Goal: Obtain resource: Download file/media

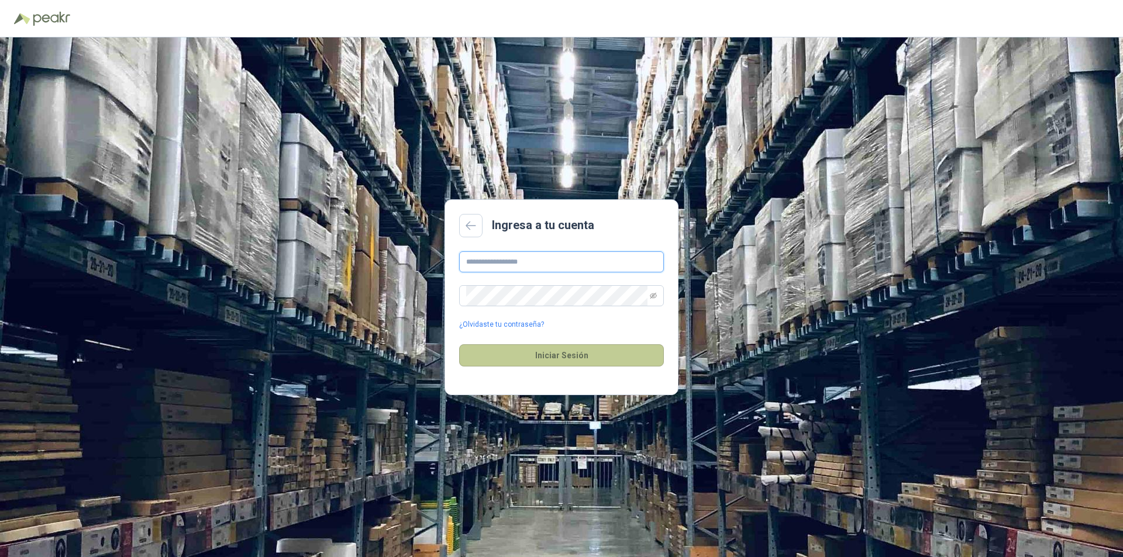
type input "**********"
click at [561, 359] on button "Iniciar Sesión" at bounding box center [561, 355] width 205 height 22
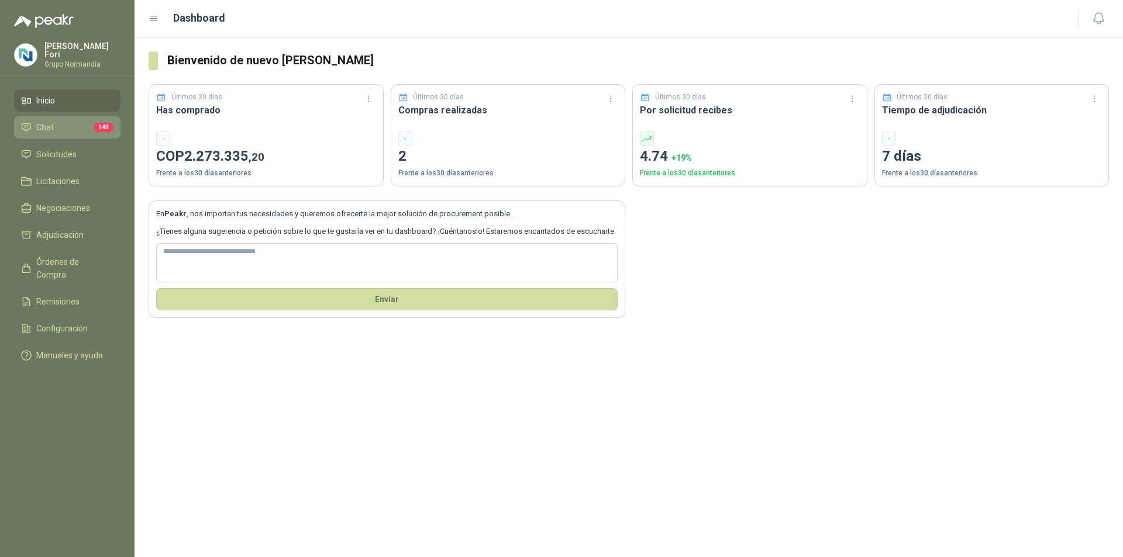
click at [72, 124] on li "Chat 140" at bounding box center [67, 127] width 92 height 13
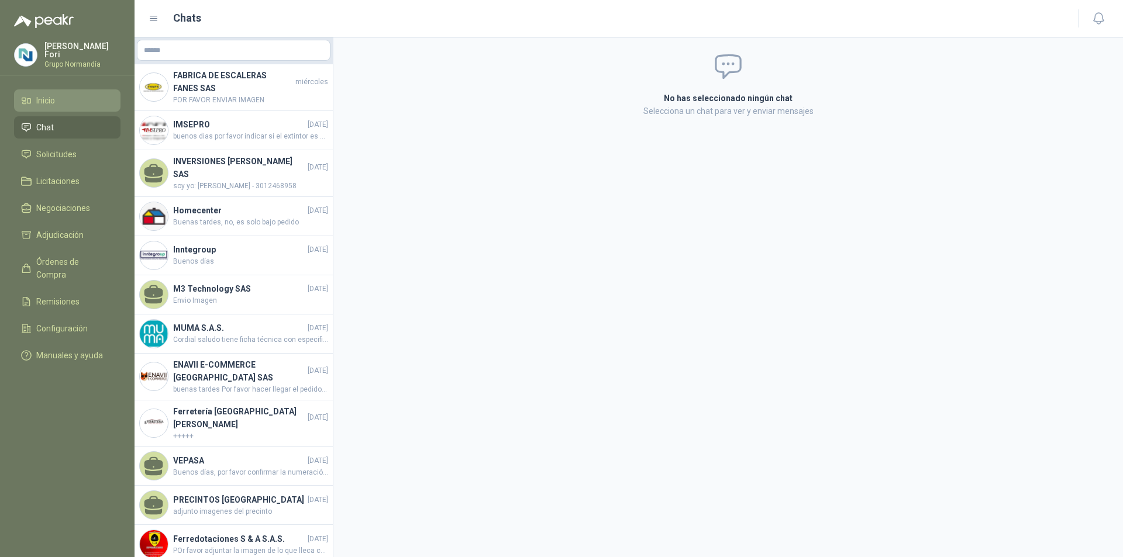
click at [80, 103] on li "Inicio" at bounding box center [67, 100] width 92 height 13
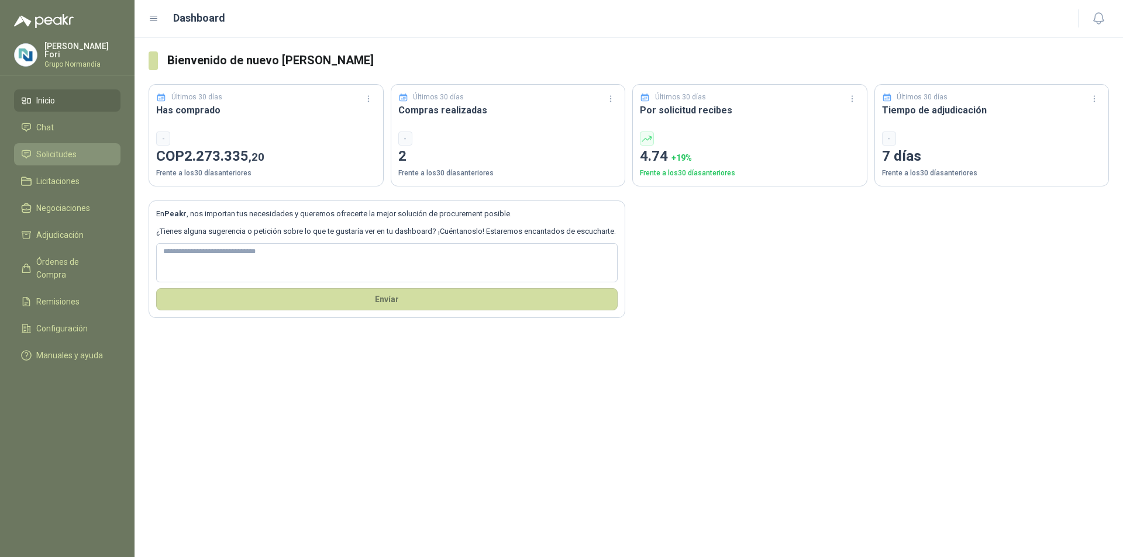
click at [83, 161] on link "Solicitudes" at bounding box center [67, 154] width 106 height 22
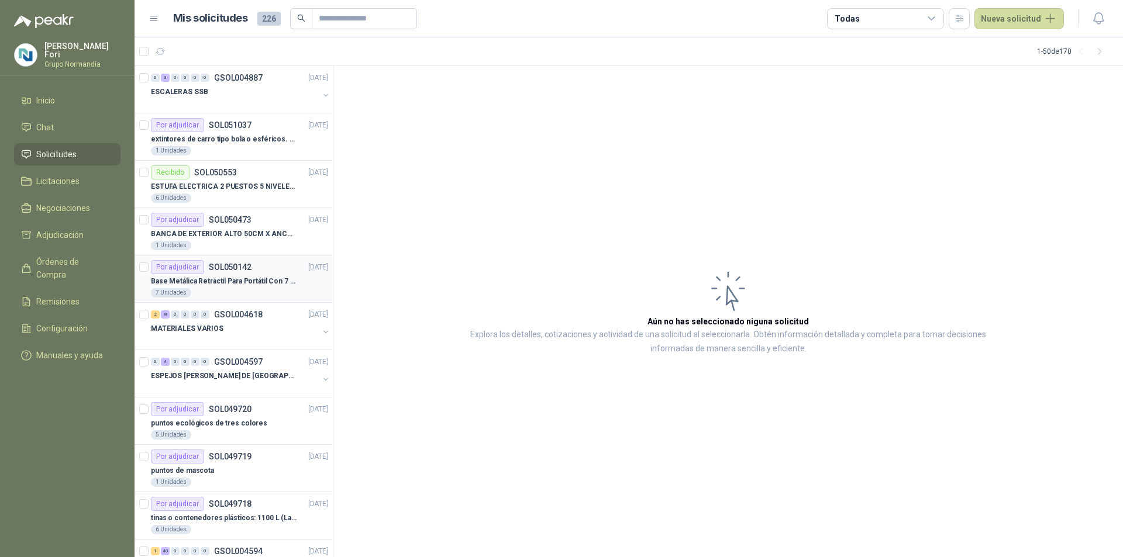
click at [255, 288] on div "Base Metálica Retráctil Para Portátil Con 7 Altur" at bounding box center [239, 281] width 177 height 14
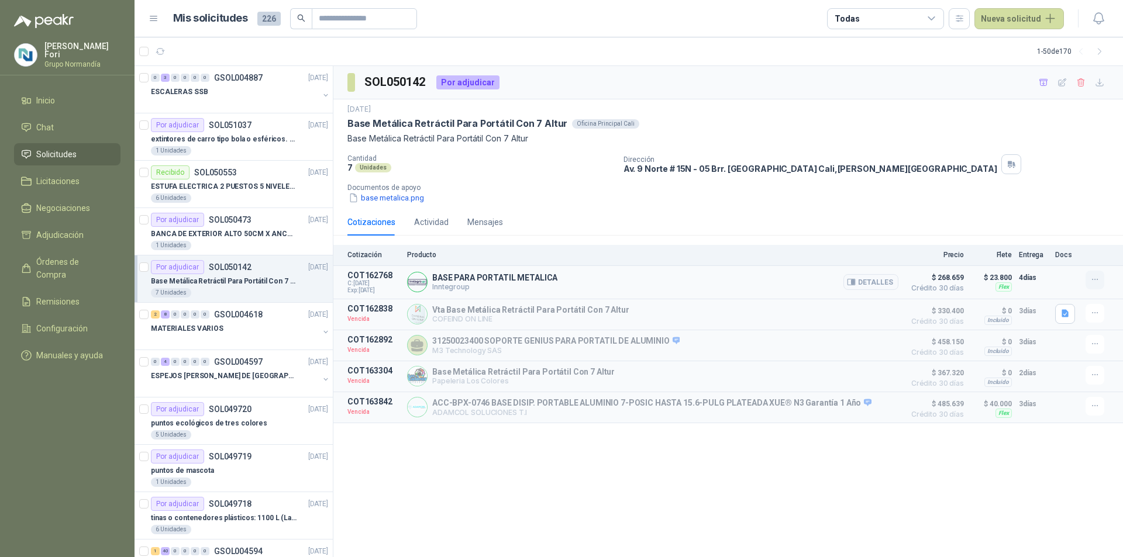
click at [1094, 278] on icon "button" at bounding box center [1095, 280] width 10 height 10
click at [863, 281] on button "Detalles" at bounding box center [870, 282] width 55 height 16
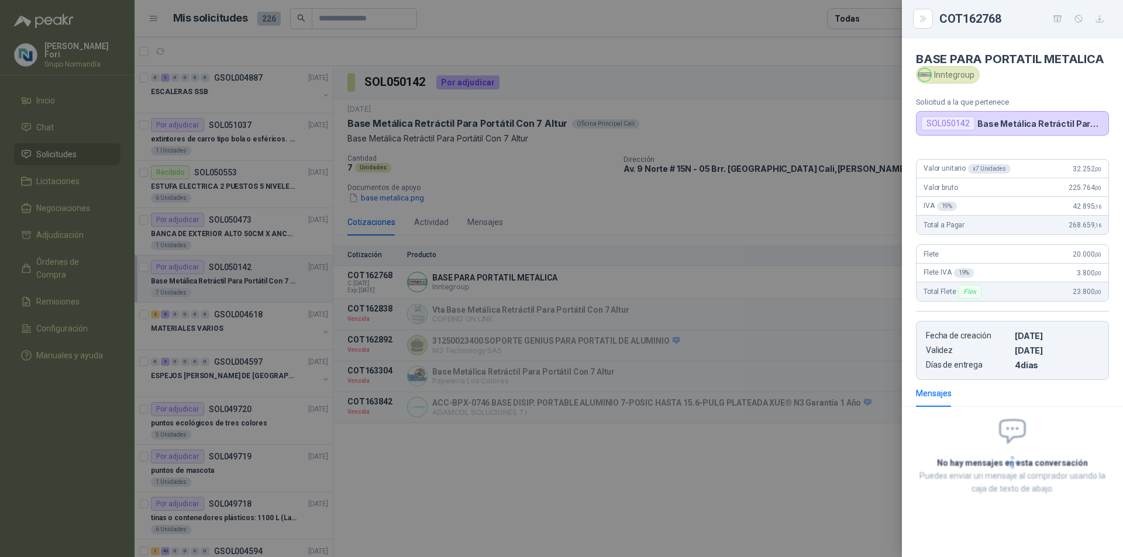
scroll to position [6, 0]
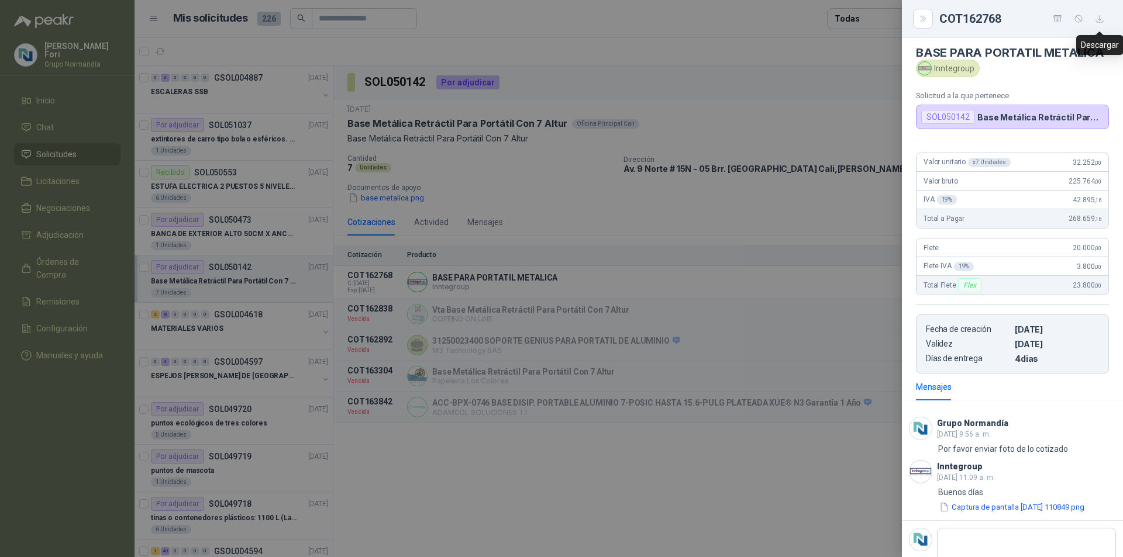
click at [1105, 18] on button "button" at bounding box center [1099, 18] width 19 height 19
click at [535, 499] on div at bounding box center [561, 278] width 1123 height 557
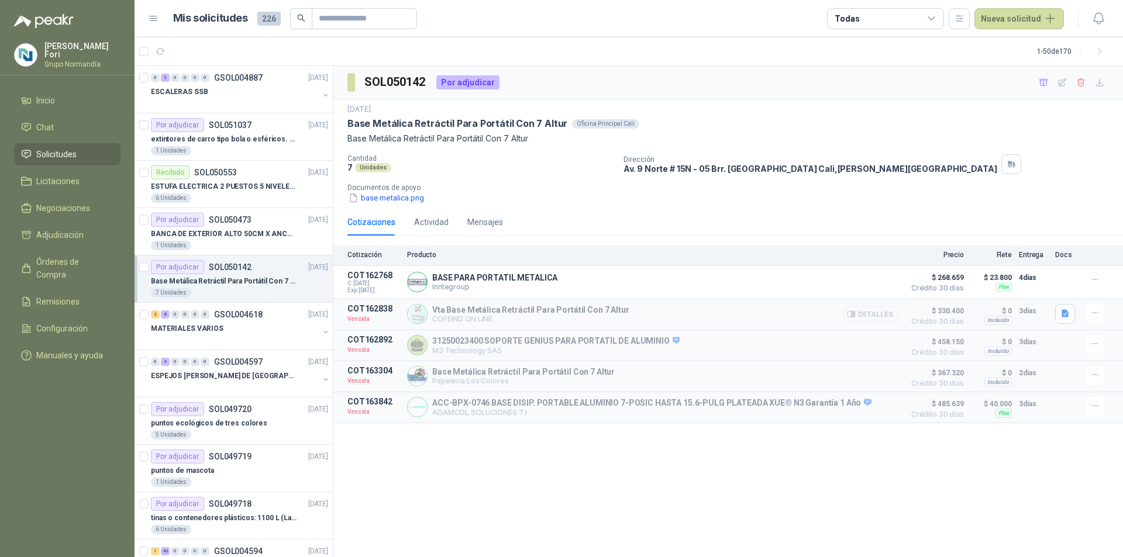
click at [865, 313] on button "Detalles" at bounding box center [870, 314] width 55 height 16
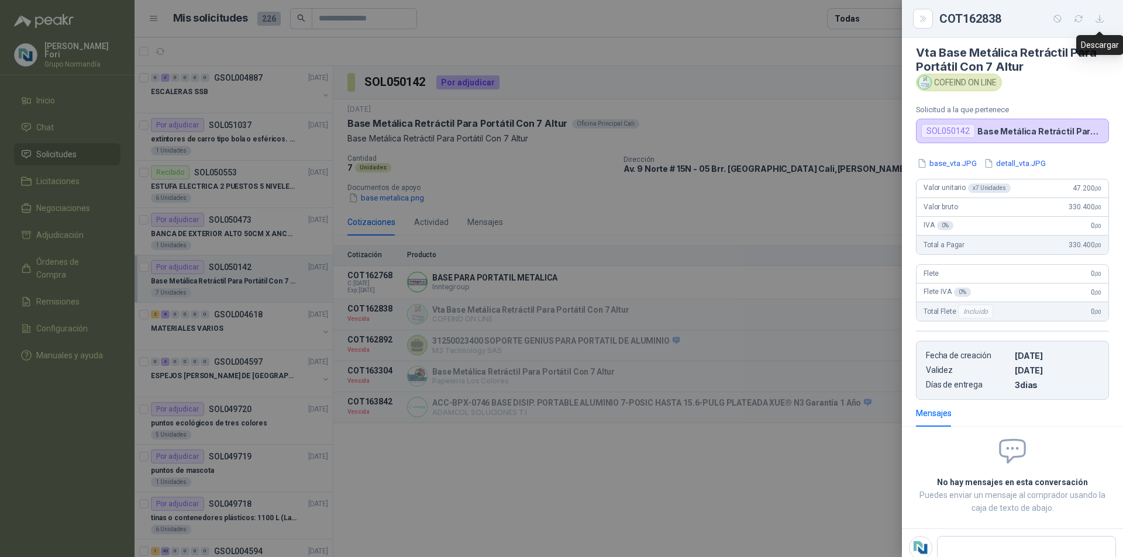
click at [1101, 17] on icon "button" at bounding box center [1100, 19] width 10 height 10
click at [453, 481] on div at bounding box center [561, 278] width 1123 height 557
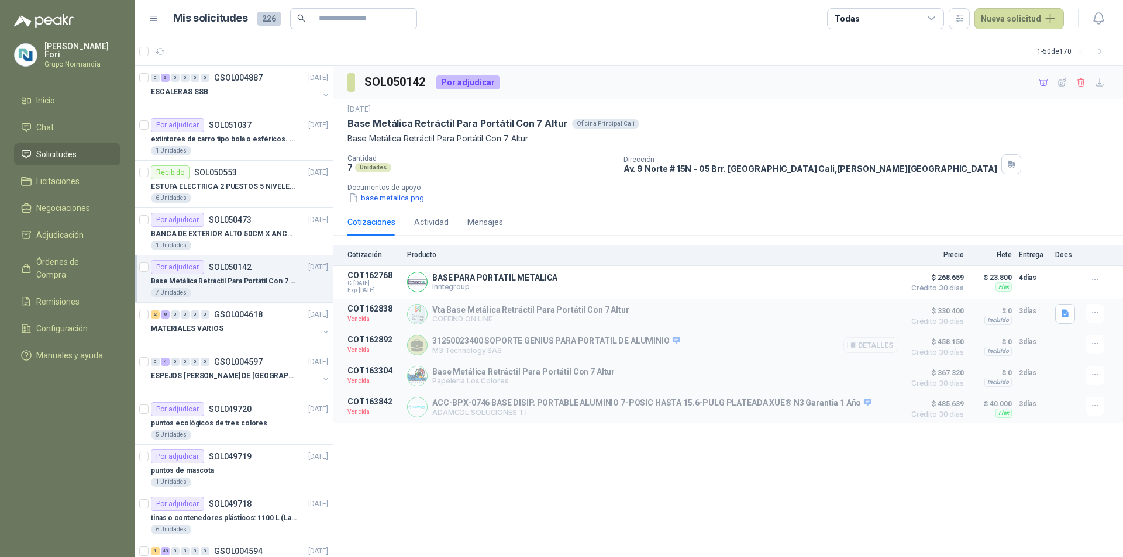
click at [883, 348] on button "Detalles" at bounding box center [870, 345] width 55 height 16
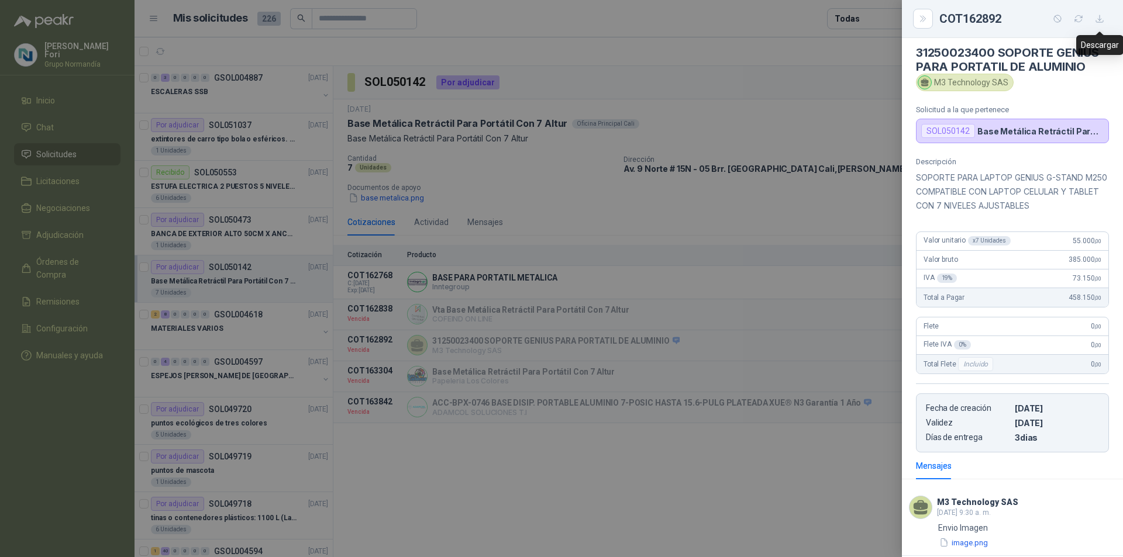
click at [1096, 16] on icon "button" at bounding box center [1100, 19] width 10 height 10
click at [506, 503] on div at bounding box center [561, 278] width 1123 height 557
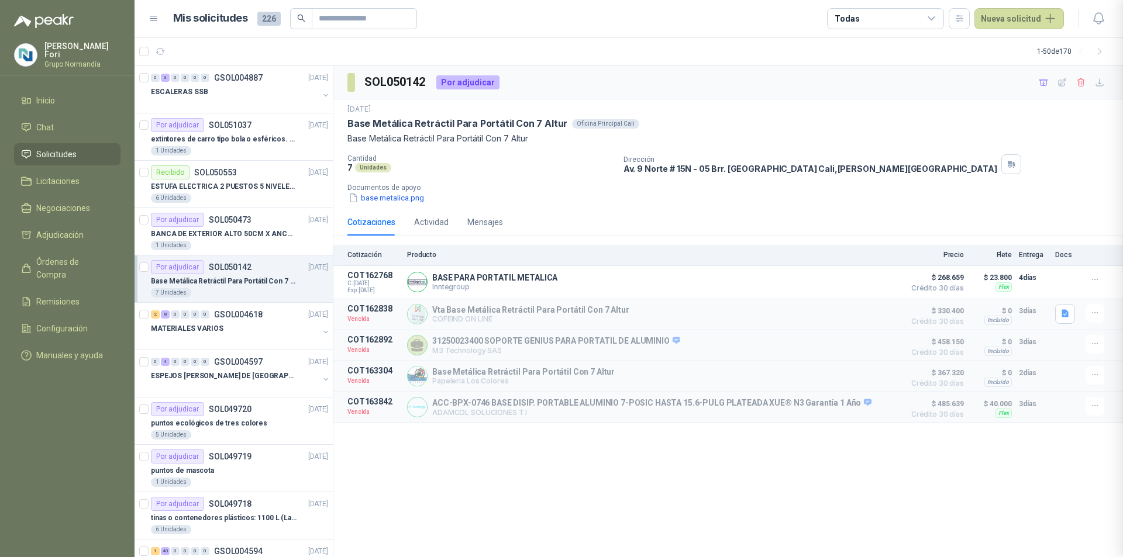
scroll to position [84, 0]
click at [863, 343] on button "Detalles" at bounding box center [870, 345] width 55 height 16
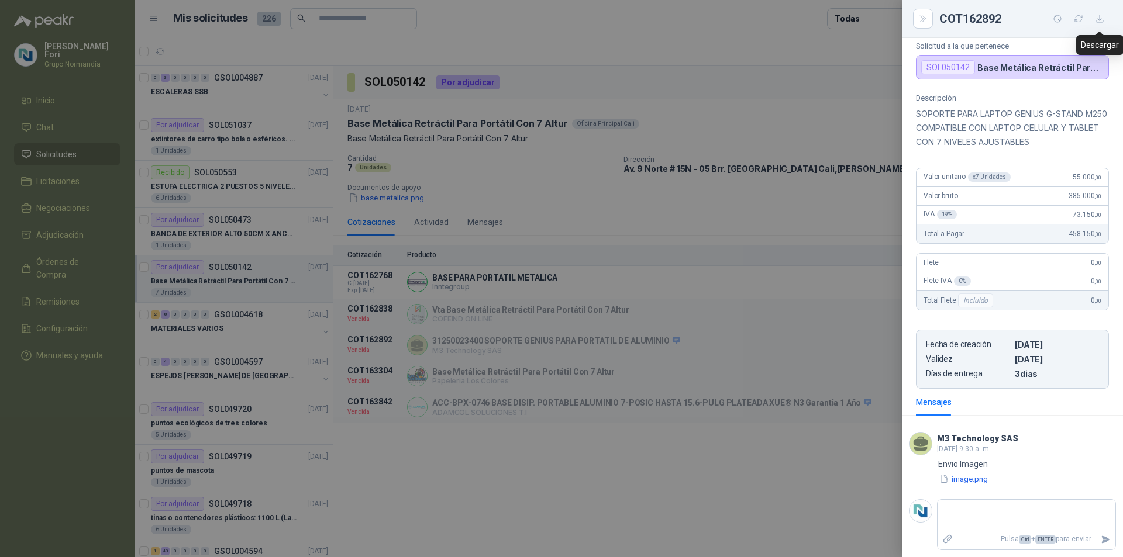
click at [1101, 17] on icon "button" at bounding box center [1100, 19] width 10 height 10
click at [532, 506] on div at bounding box center [561, 278] width 1123 height 557
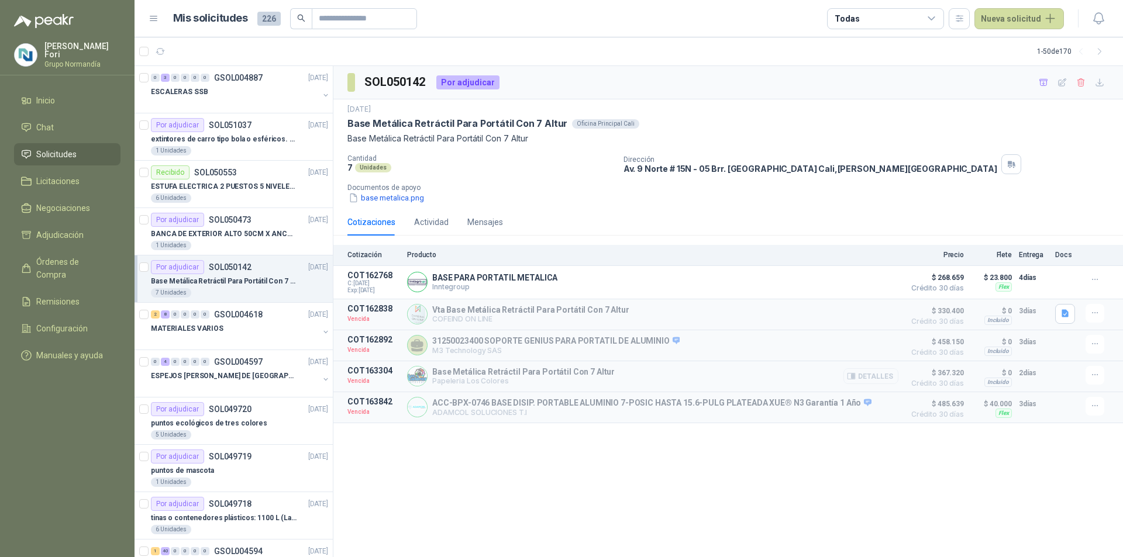
click at [864, 377] on button "Detalles" at bounding box center [870, 376] width 55 height 16
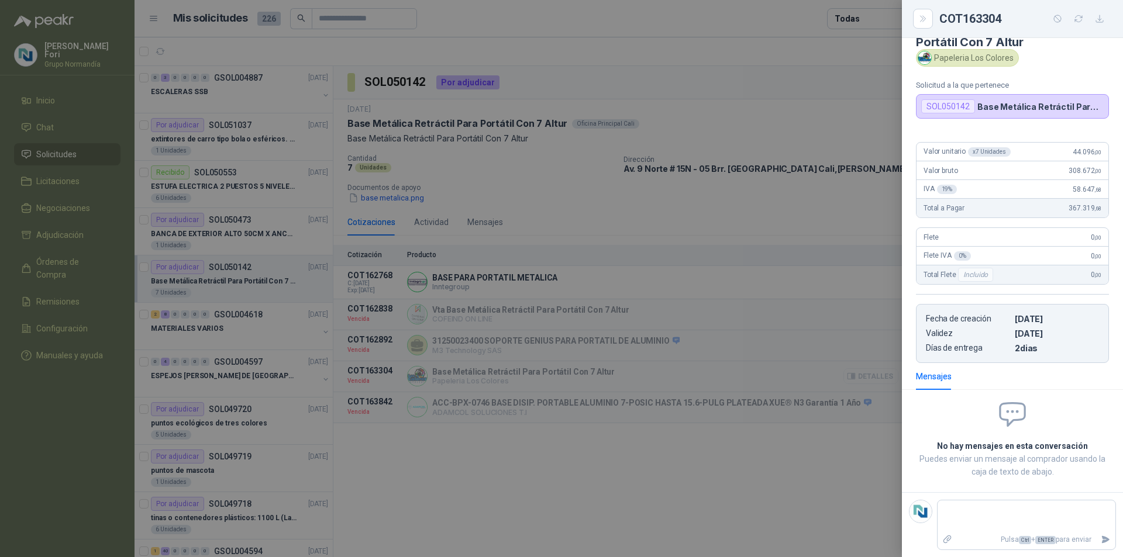
scroll to position [31, 0]
click at [1101, 12] on button "button" at bounding box center [1099, 18] width 19 height 19
click at [586, 310] on div at bounding box center [561, 278] width 1123 height 557
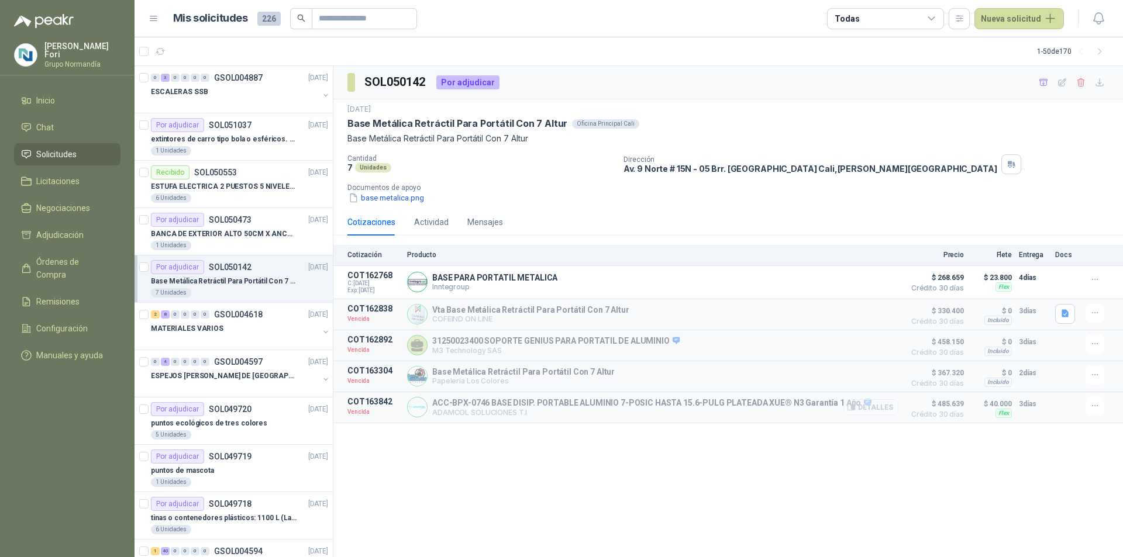
click at [874, 411] on button "Detalles" at bounding box center [870, 407] width 55 height 16
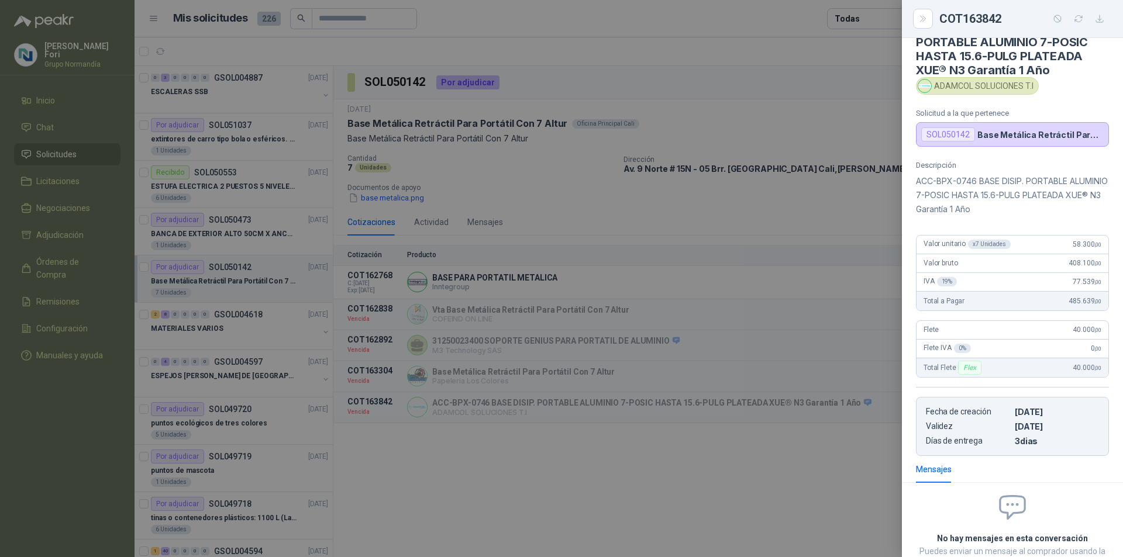
scroll to position [0, 0]
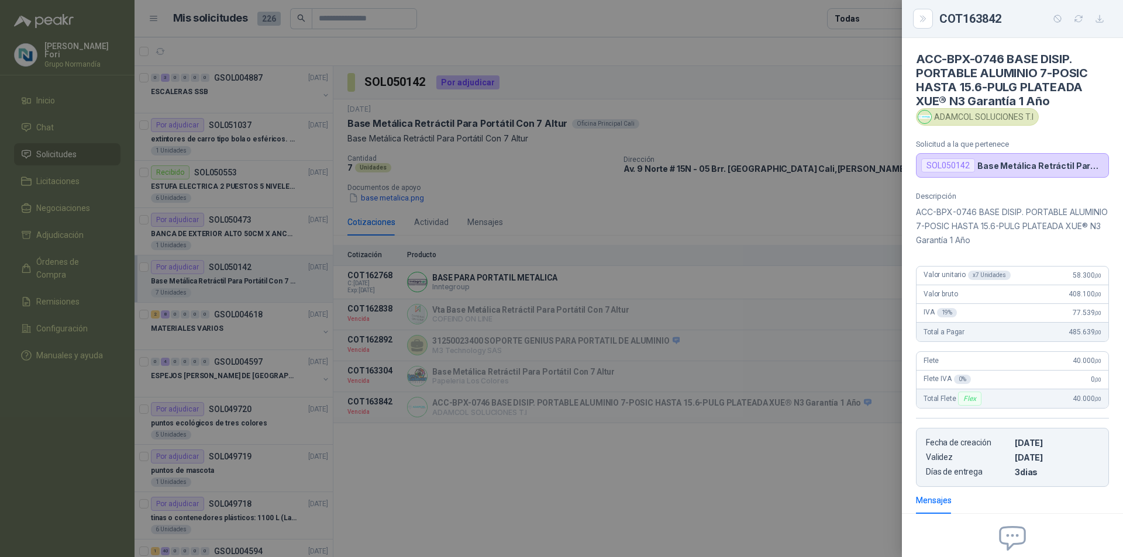
click at [1101, 14] on icon "button" at bounding box center [1100, 19] width 10 height 10
click at [434, 502] on div at bounding box center [561, 278] width 1123 height 557
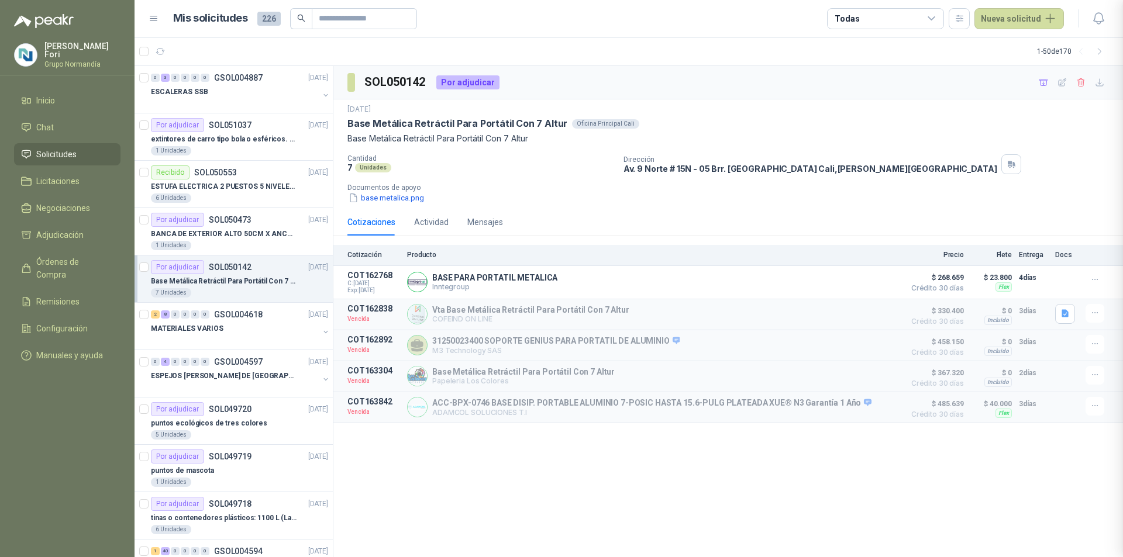
scroll to position [124, 0]
click at [1063, 319] on icon "button" at bounding box center [1065, 314] width 10 height 10
click at [1052, 277] on button "base_vta.JPG" at bounding box center [1034, 277] width 62 height 12
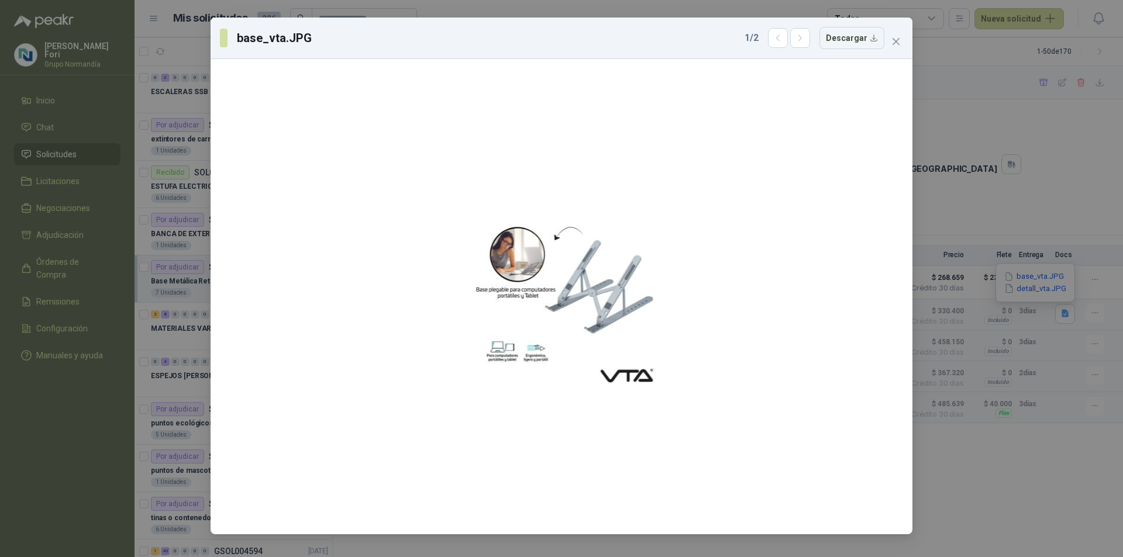
click at [1005, 223] on div "base_vta.JPG 1 / 2 Descargar" at bounding box center [561, 278] width 1123 height 557
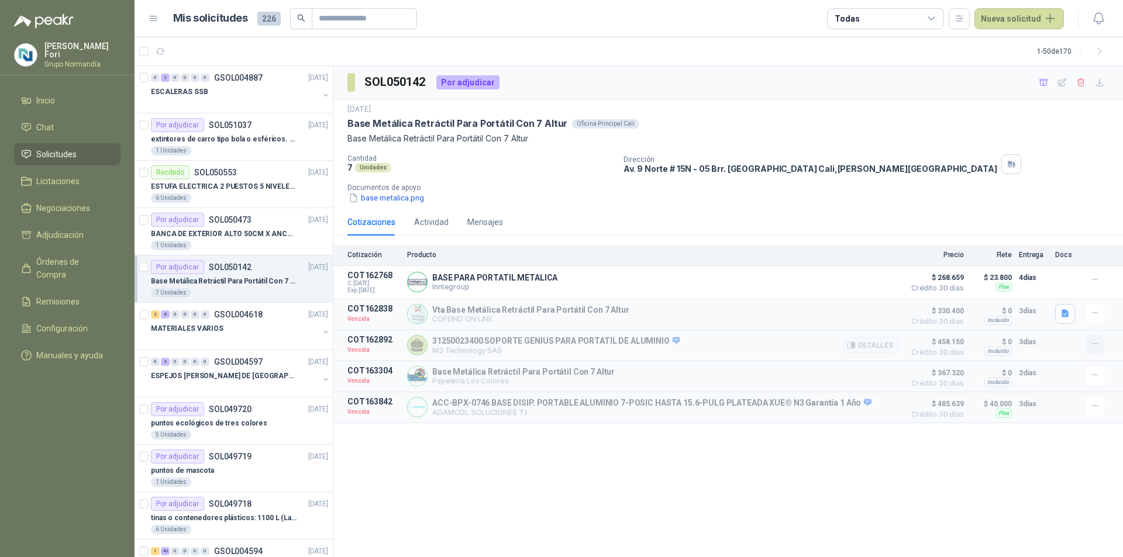
click at [1098, 344] on icon "button" at bounding box center [1095, 344] width 10 height 10
click at [859, 348] on button "Detalles" at bounding box center [870, 345] width 55 height 16
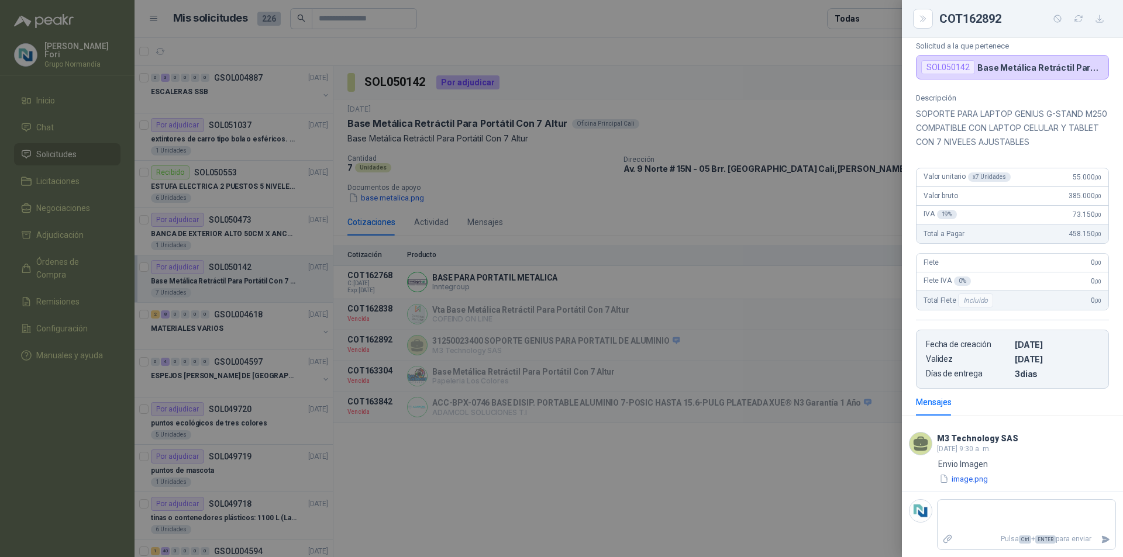
scroll to position [84, 0]
click at [972, 481] on button "image.png" at bounding box center [963, 479] width 51 height 12
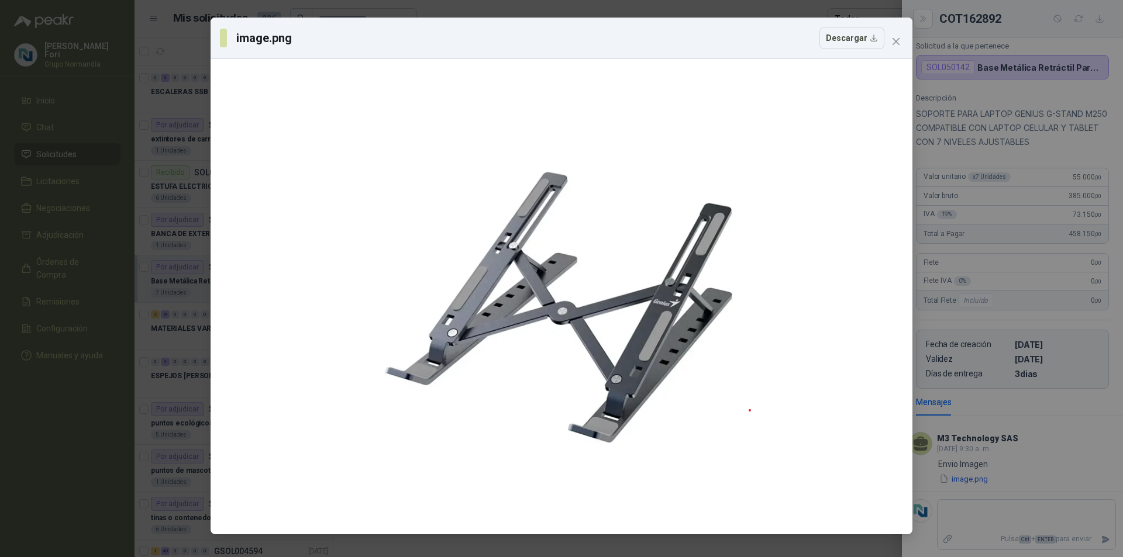
click at [1007, 273] on div "image.png Descargar" at bounding box center [561, 278] width 1123 height 557
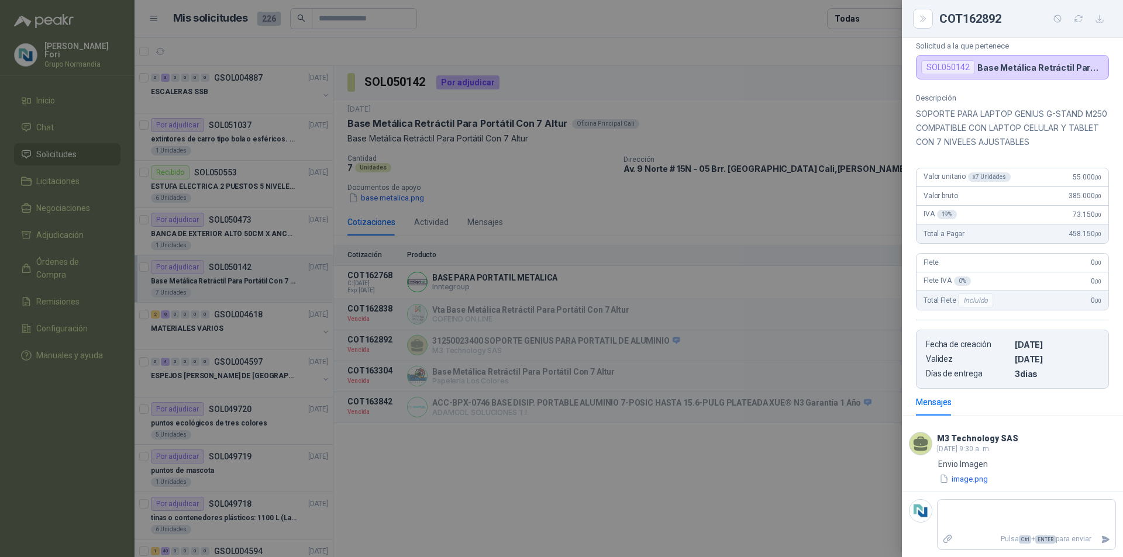
click at [563, 350] on div at bounding box center [561, 278] width 1123 height 557
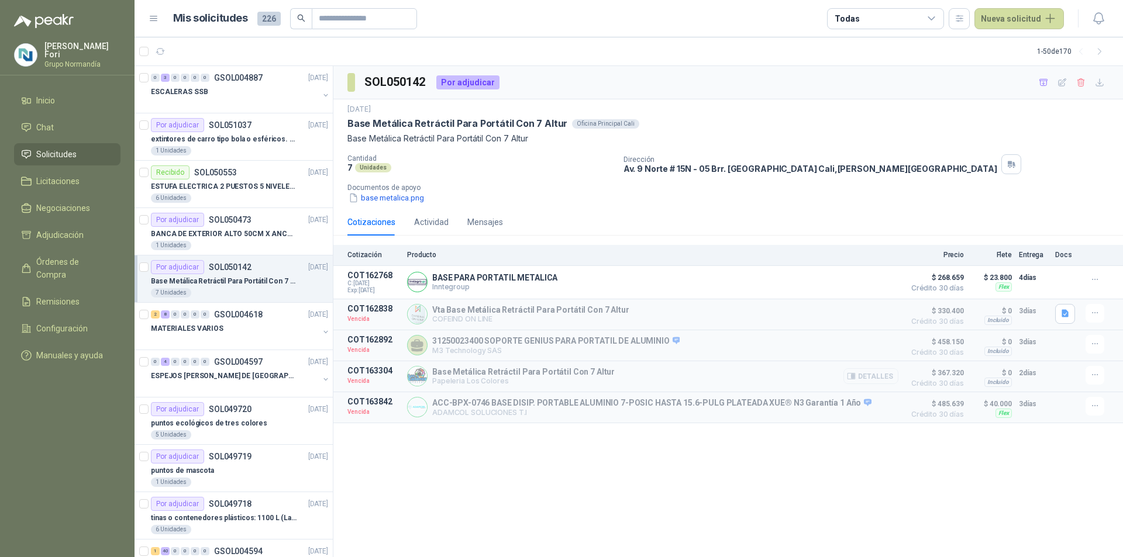
click at [870, 384] on button "Detalles" at bounding box center [870, 376] width 55 height 16
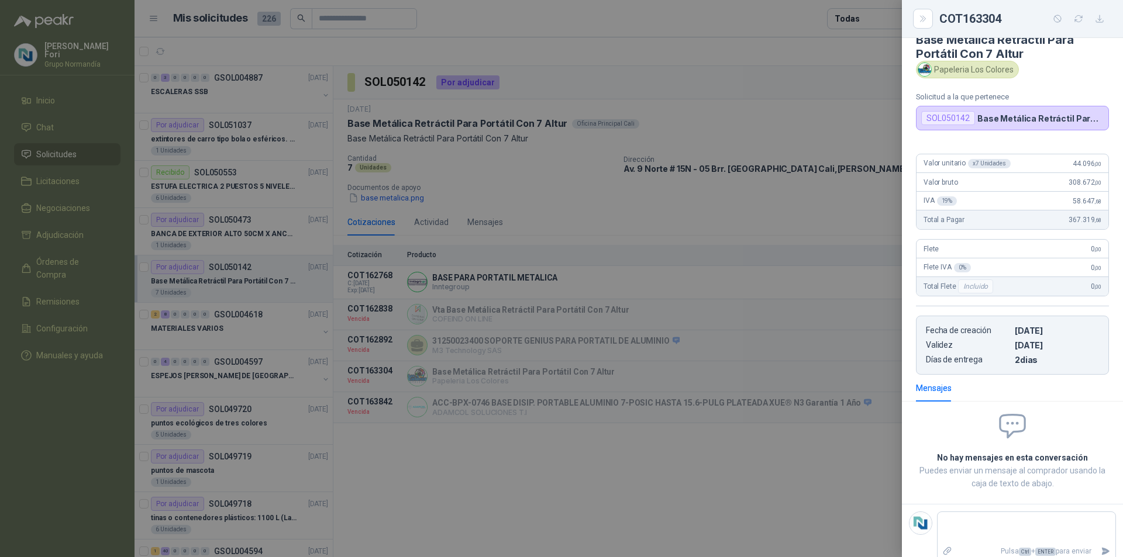
scroll to position [0, 0]
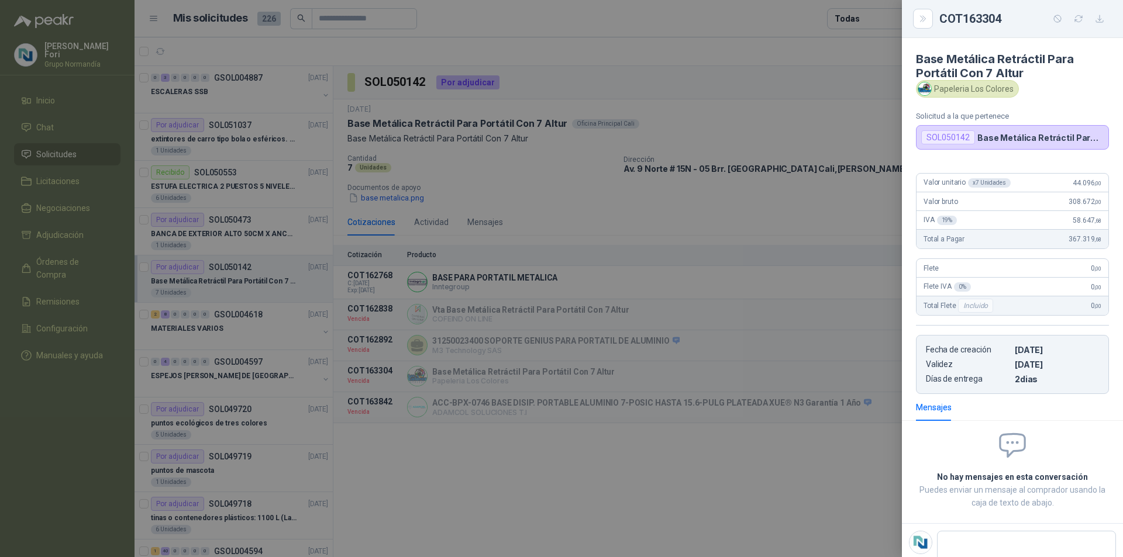
click at [732, 368] on div at bounding box center [561, 278] width 1123 height 557
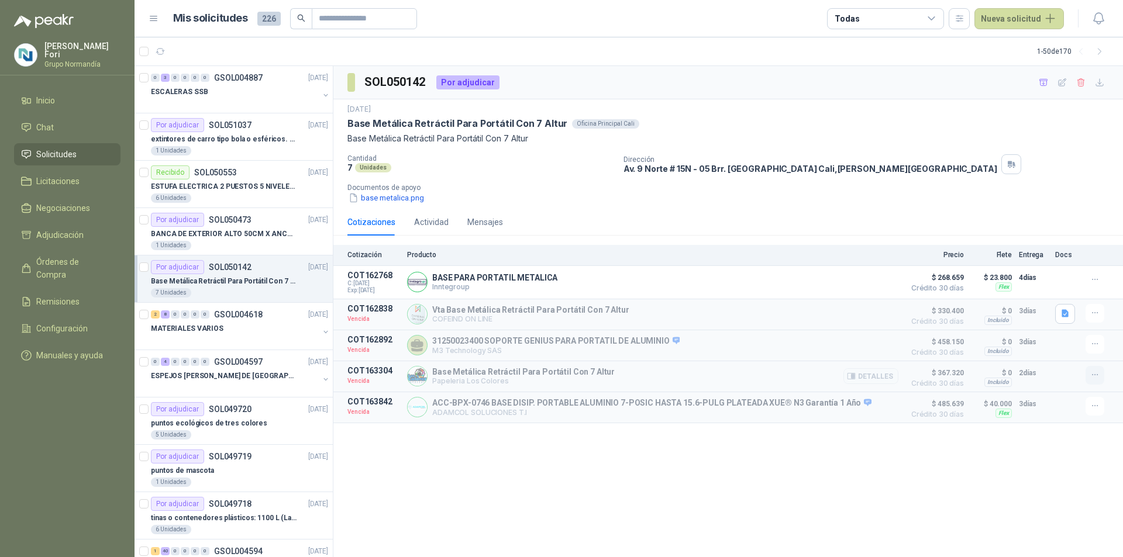
click at [1095, 379] on icon "button" at bounding box center [1095, 375] width 10 height 10
click at [867, 411] on button "Detalles" at bounding box center [870, 407] width 55 height 16
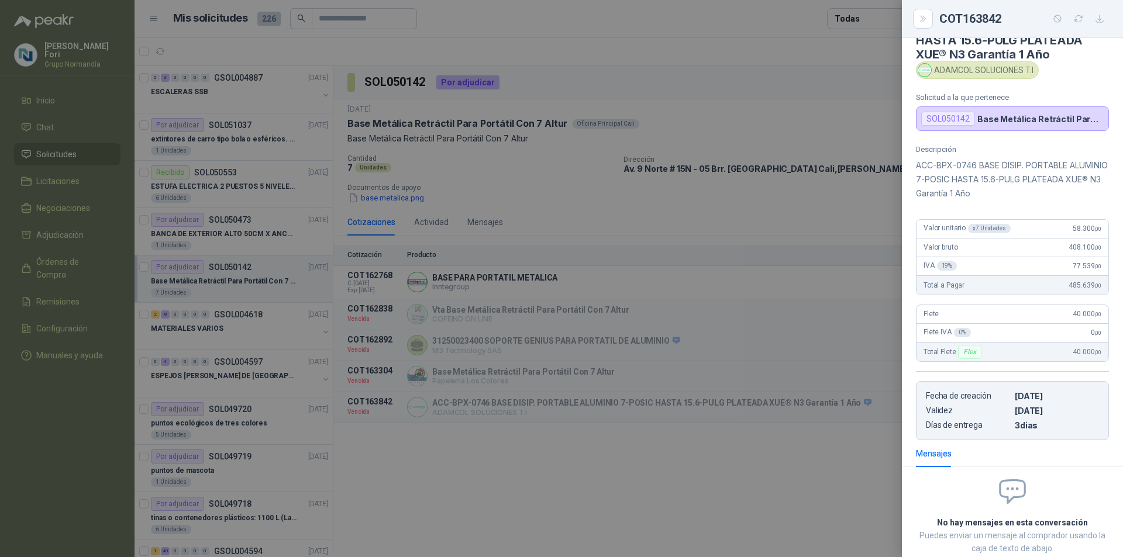
scroll to position [124, 0]
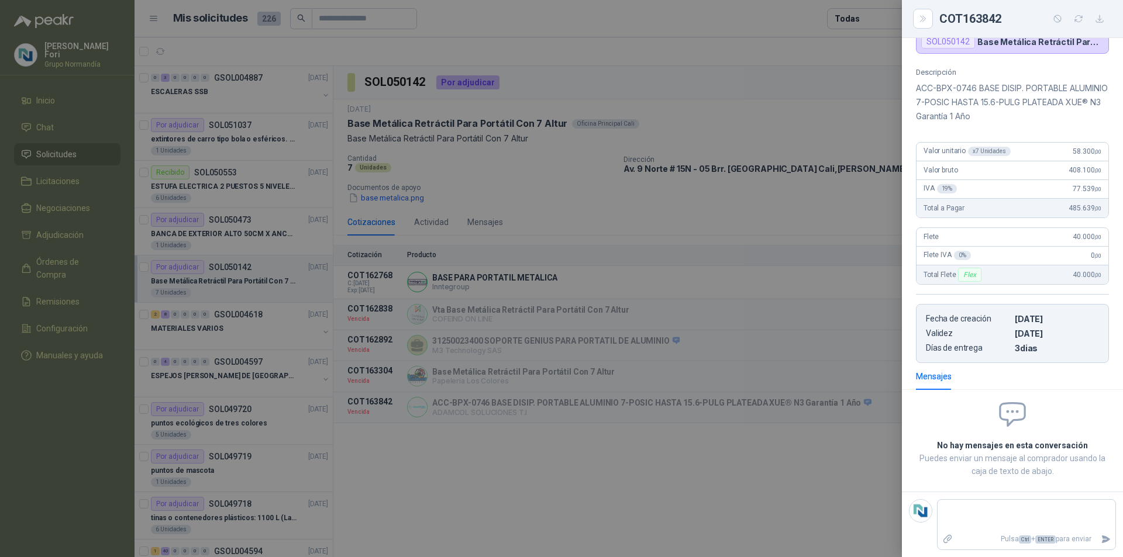
click at [563, 460] on div at bounding box center [561, 278] width 1123 height 557
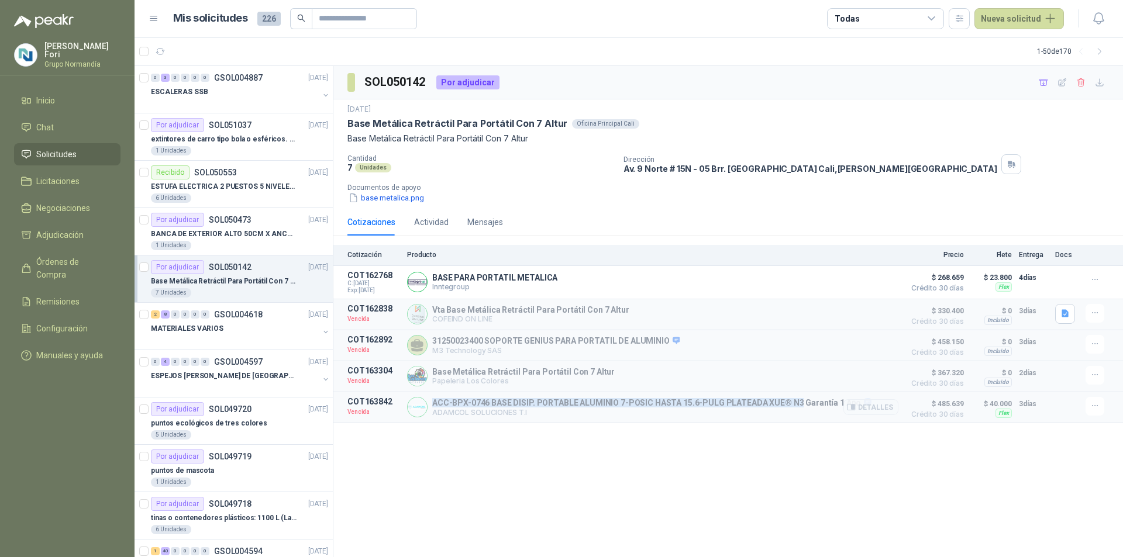
drag, startPoint x: 434, startPoint y: 408, endPoint x: 792, endPoint y: 405, distance: 357.9
click at [792, 405] on p "ACC-BPX-0746 BASE DISIP. PORTABLE ALUMINIO 7-POSIC HASTA 15.6-PULG PLATEADA XUE…" at bounding box center [651, 403] width 439 height 11
copy p "ACC-BPX-0746 BASE DISIP. PORTABLE ALUMINIO 7-POSIC HASTA 15.6-PULG PLATEADA XUE…"
